Goal: Navigation & Orientation: Go to known website

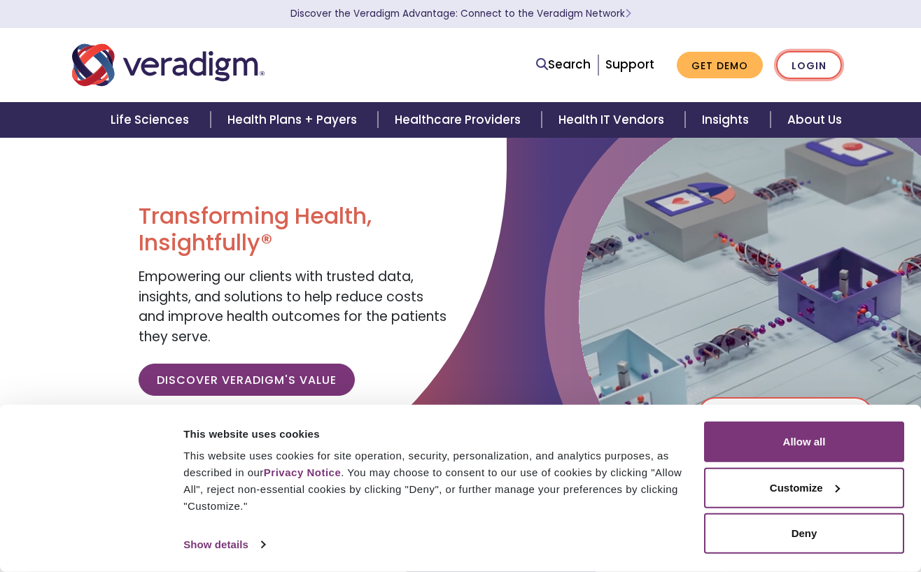
click at [803, 62] on link "Login" at bounding box center [809, 65] width 66 height 29
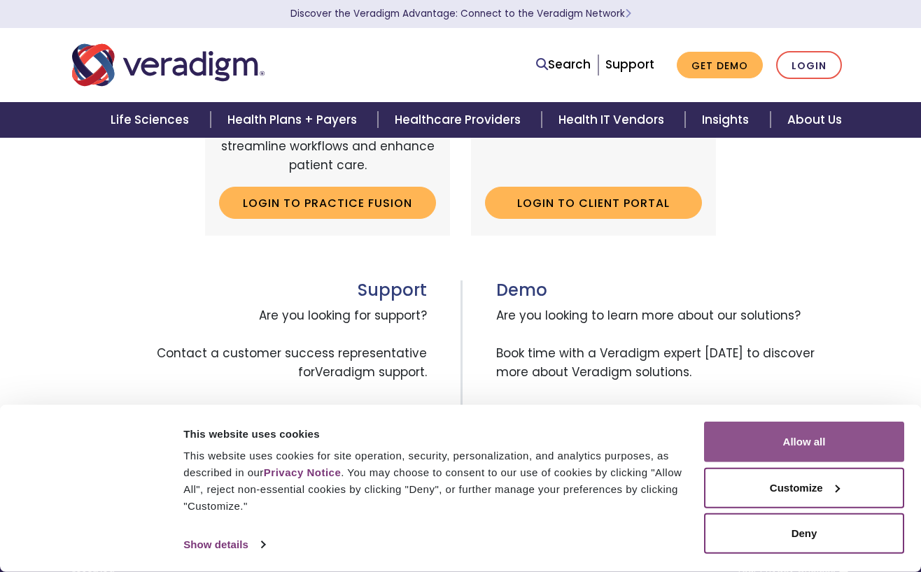
drag, startPoint x: 790, startPoint y: 533, endPoint x: 838, endPoint y: 460, distance: 87.9
click at [790, 533] on button "Deny" at bounding box center [804, 534] width 200 height 41
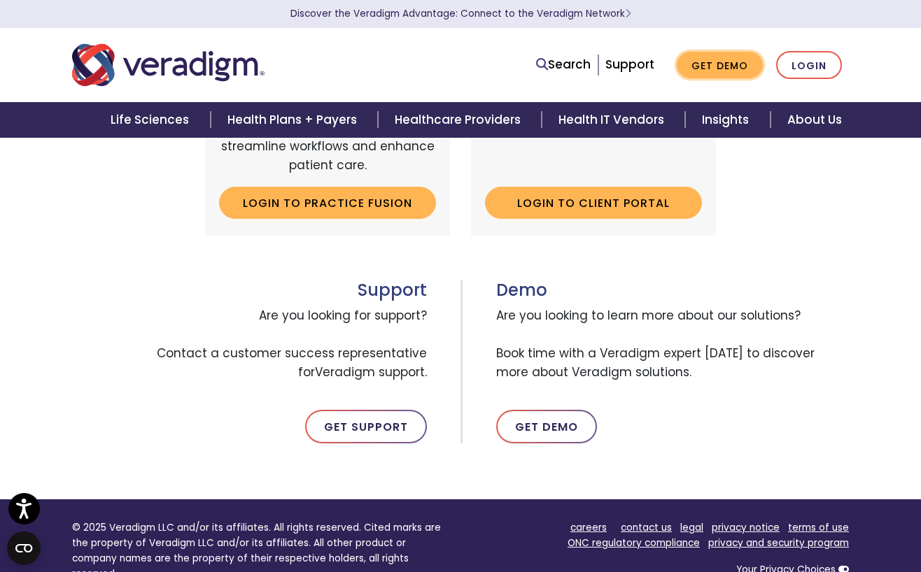
click at [731, 69] on link "Get Demo" at bounding box center [720, 65] width 86 height 27
